Goal: Navigation & Orientation: Find specific page/section

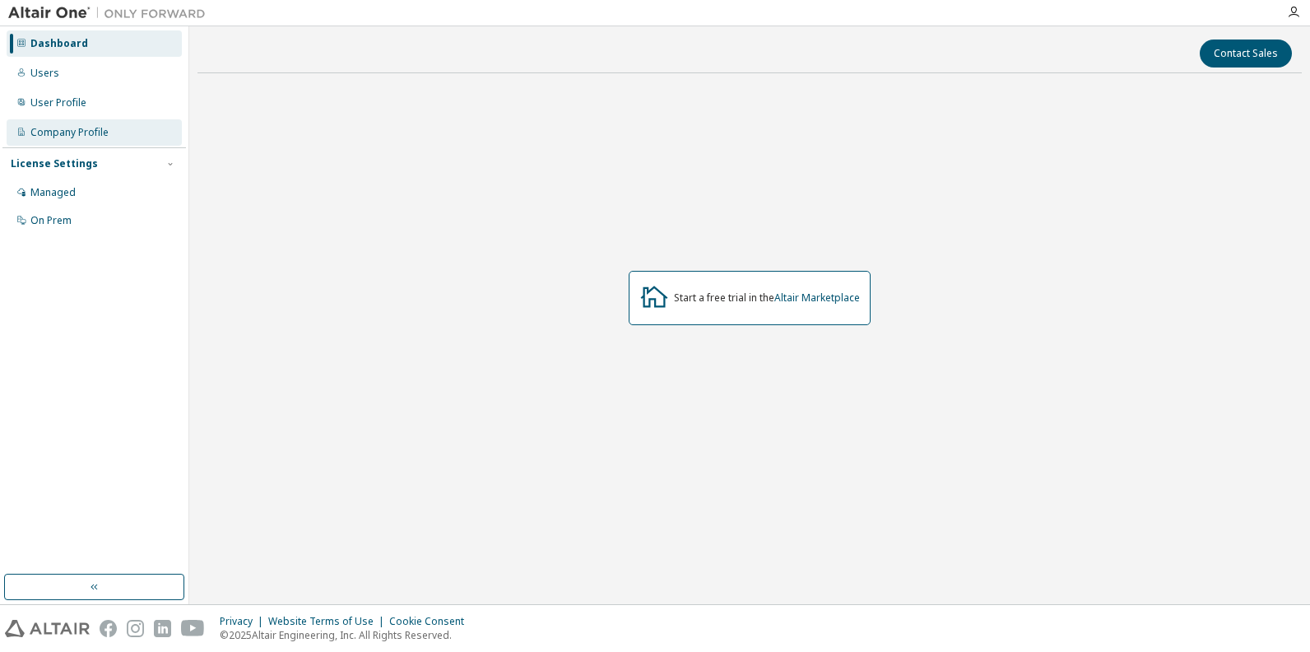
click at [53, 132] on div "Company Profile" at bounding box center [69, 132] width 78 height 13
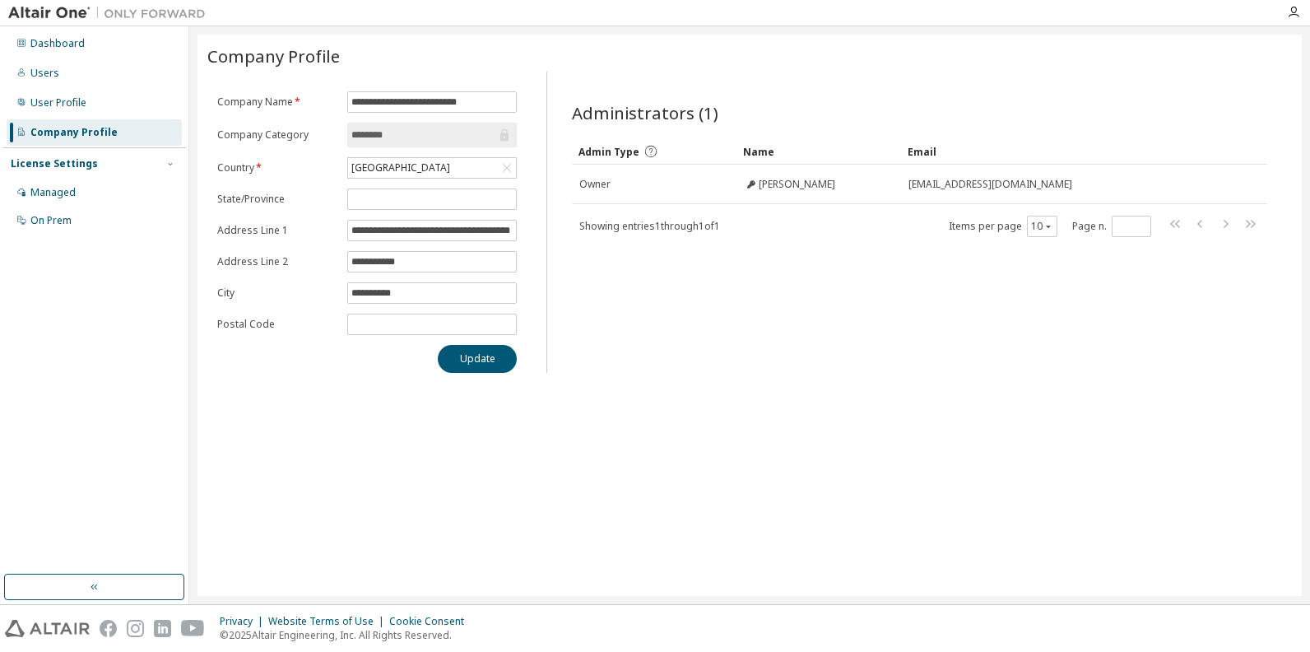
click at [59, 165] on div "License Settings" at bounding box center [54, 163] width 87 height 13
click at [167, 161] on icon "button" at bounding box center [170, 164] width 10 height 10
click at [58, 190] on div "Managed" at bounding box center [52, 192] width 45 height 13
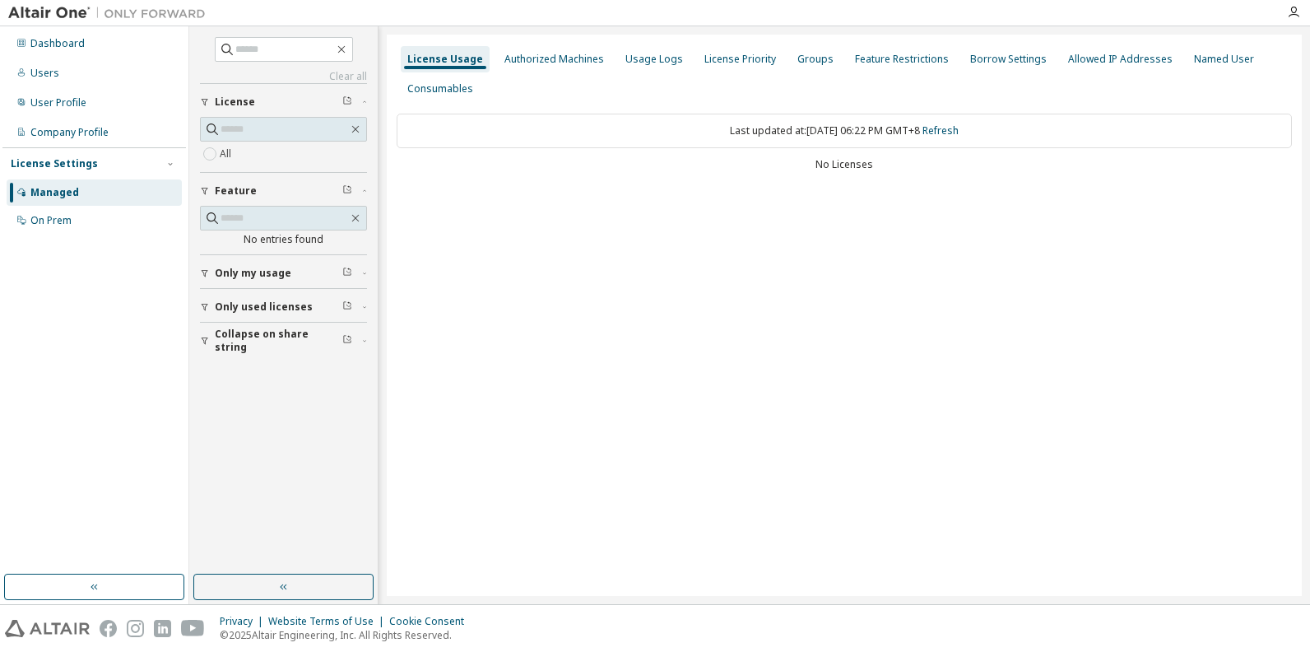
click at [276, 305] on span "Only used licenses" at bounding box center [264, 306] width 98 height 13
click at [650, 62] on div "Usage Logs" at bounding box center [655, 59] width 58 height 13
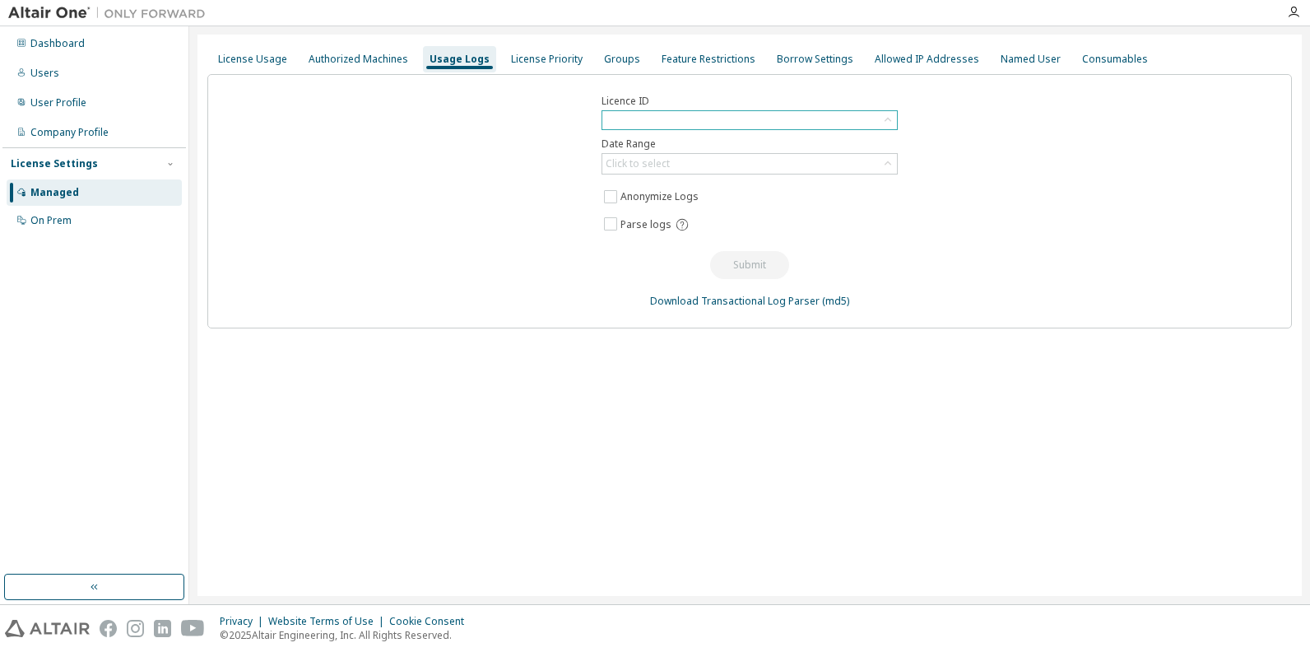
click at [652, 113] on div at bounding box center [749, 120] width 295 height 18
click at [44, 68] on div "Users" at bounding box center [44, 73] width 29 height 13
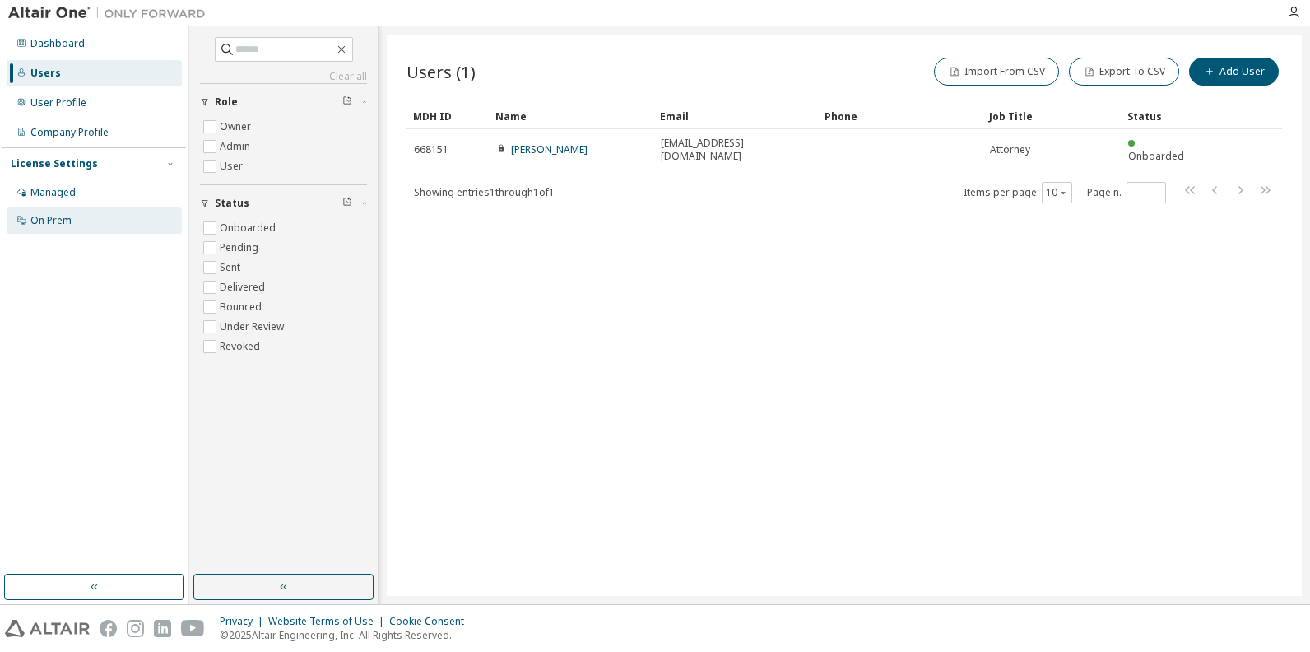
click at [60, 215] on div "On Prem" at bounding box center [50, 220] width 41 height 13
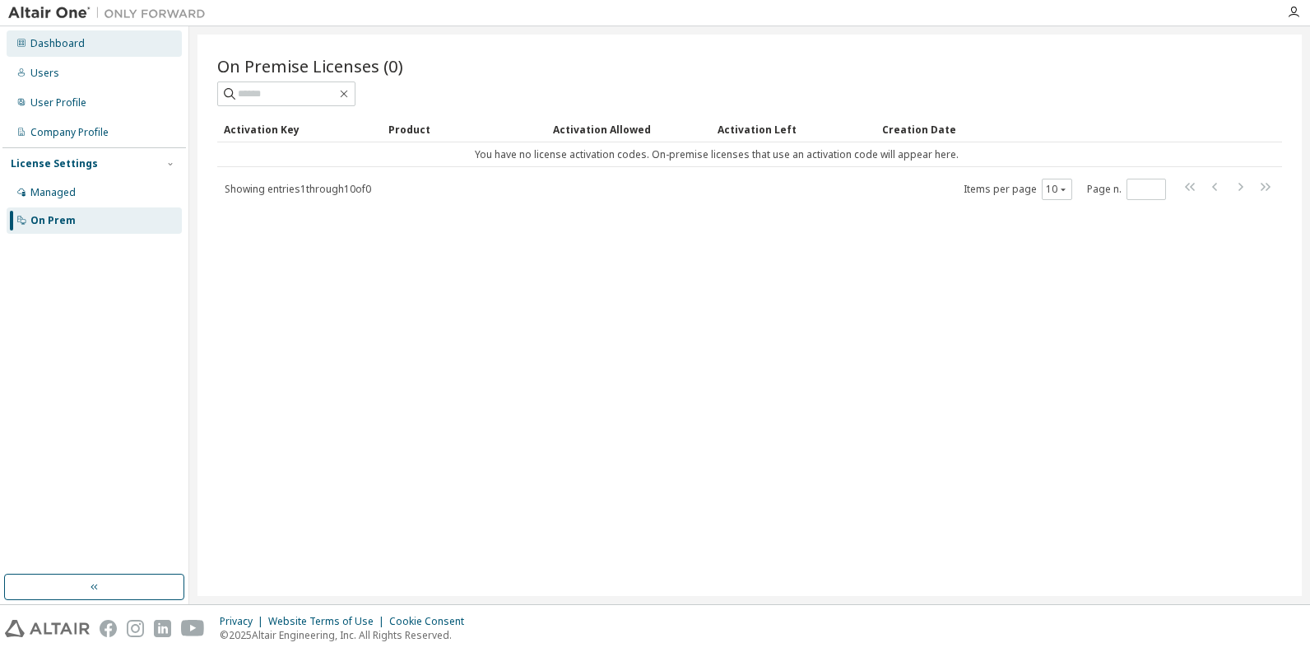
click at [70, 45] on div "Dashboard" at bounding box center [57, 43] width 54 height 13
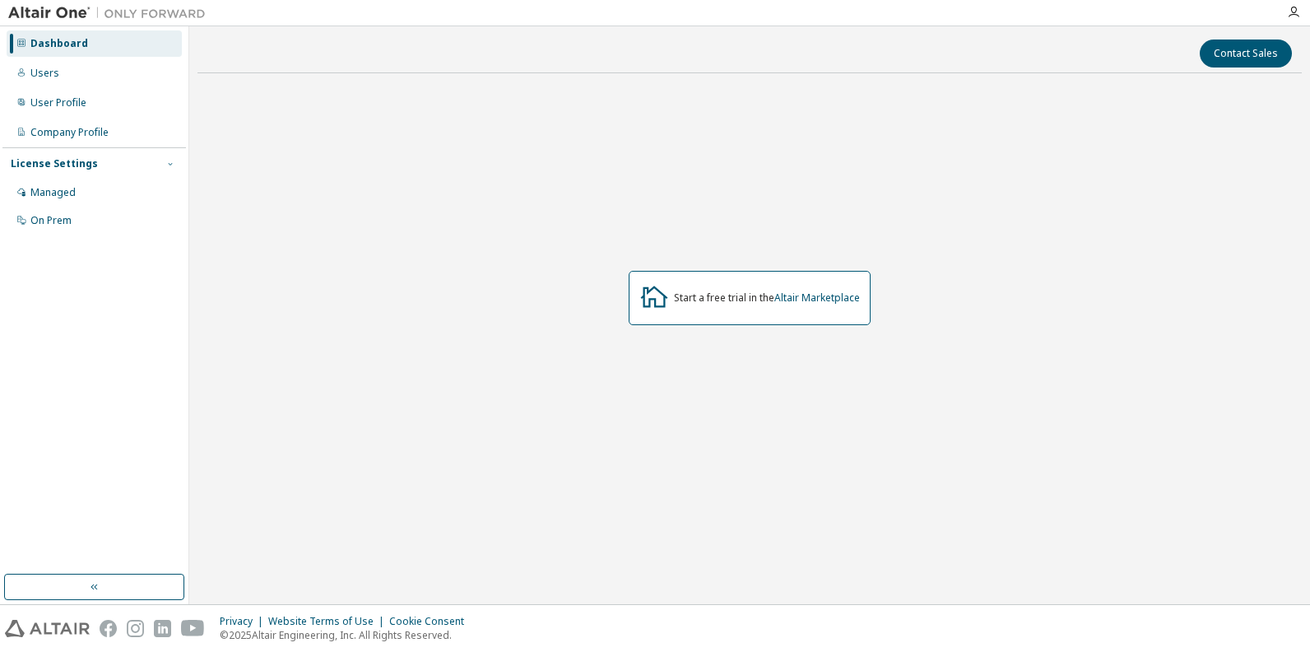
click at [170, 160] on icon "button" at bounding box center [170, 164] width 10 height 10
click at [92, 584] on icon "button" at bounding box center [94, 586] width 13 height 13
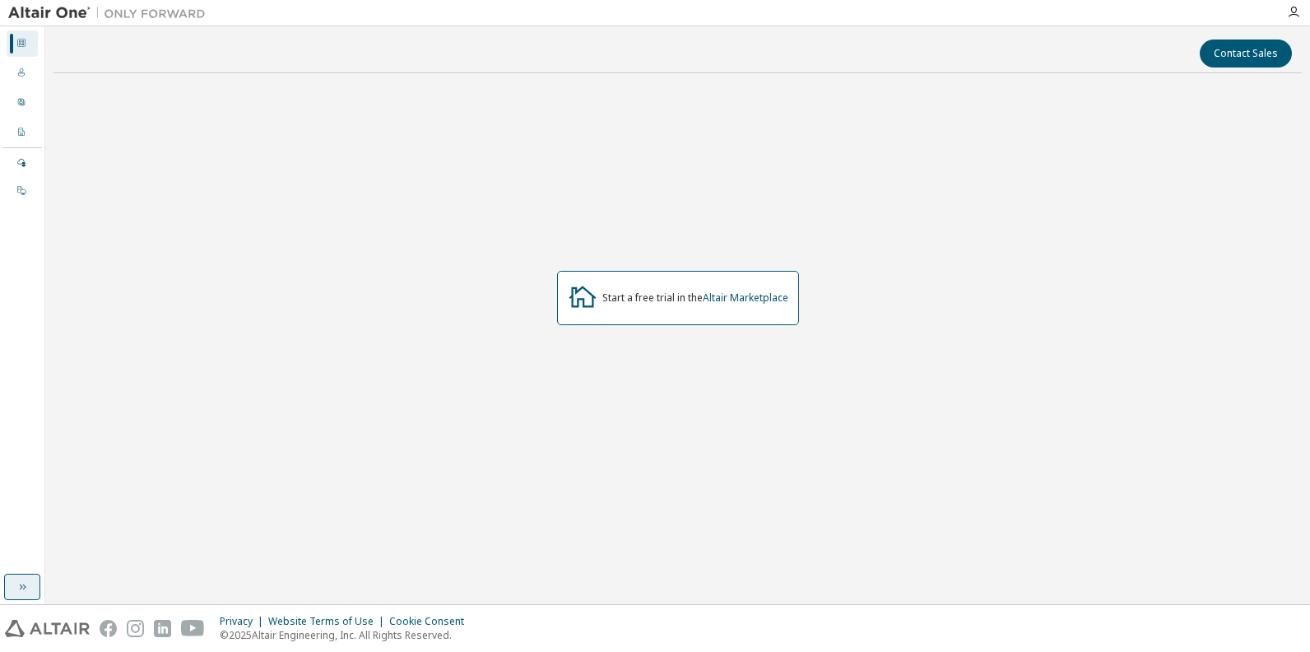
click at [21, 584] on icon "button" at bounding box center [22, 586] width 13 height 13
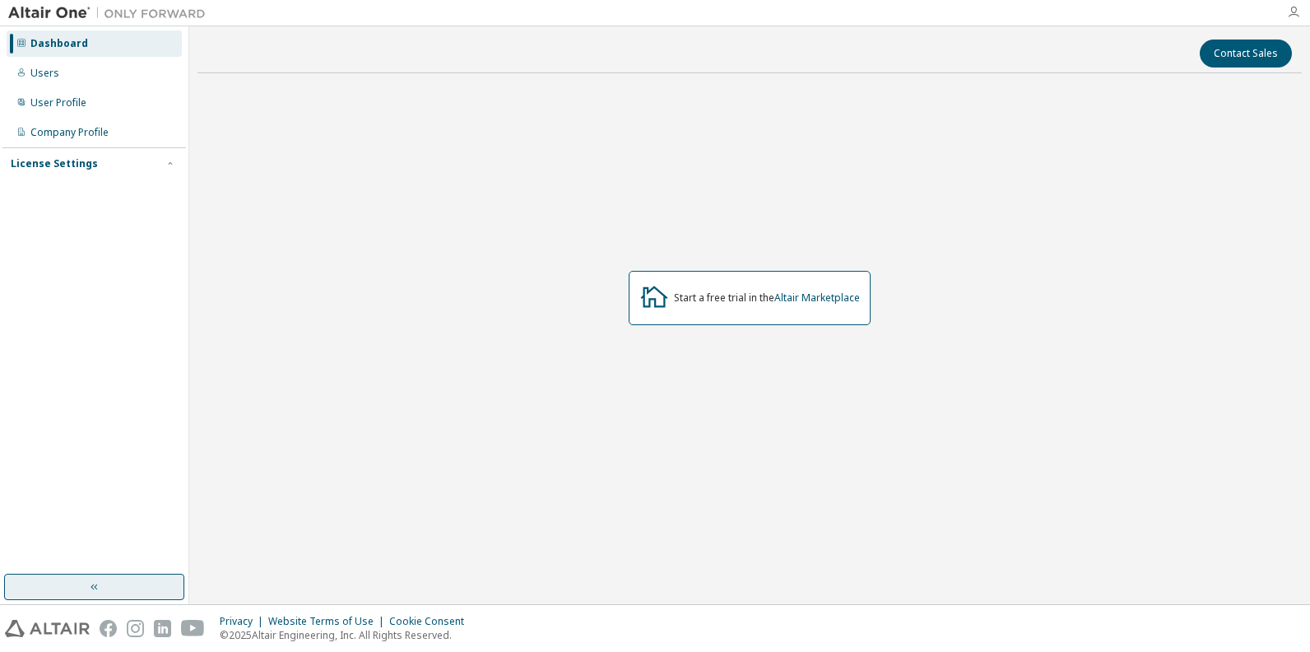
click at [1297, 9] on icon "button" at bounding box center [1293, 12] width 13 height 13
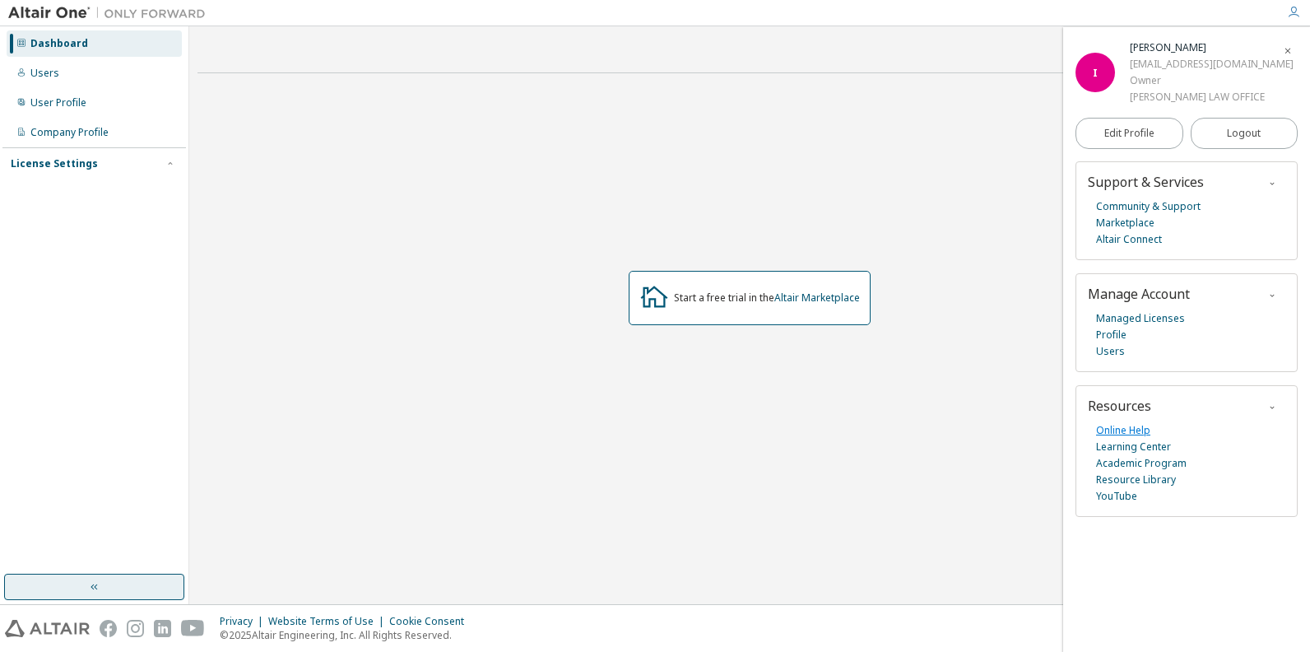
click at [1134, 430] on link "Online Help" at bounding box center [1123, 430] width 54 height 16
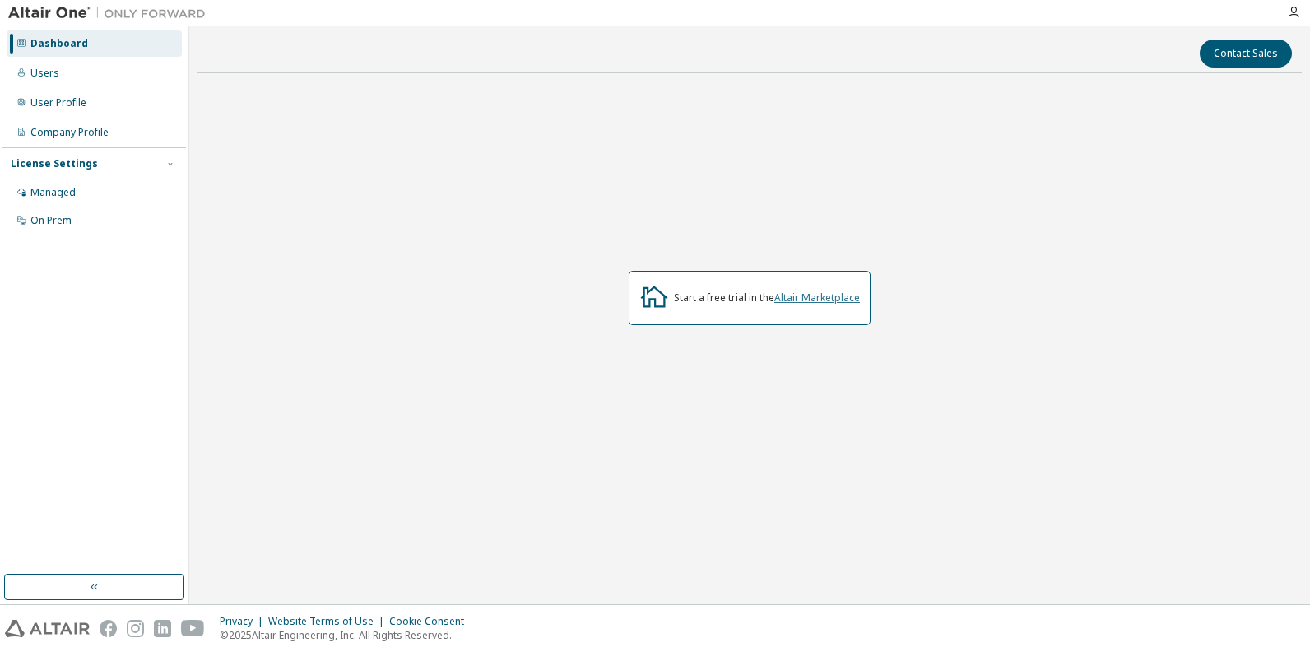
click at [817, 297] on link "Altair Marketplace" at bounding box center [817, 298] width 86 height 14
